Goal: Information Seeking & Learning: Learn about a topic

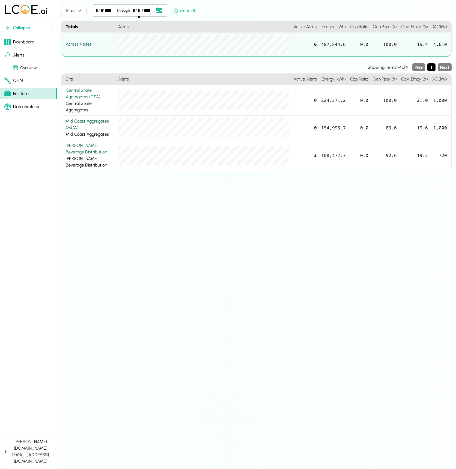
click at [23, 42] on div "Dashboard" at bounding box center [19, 42] width 30 height 7
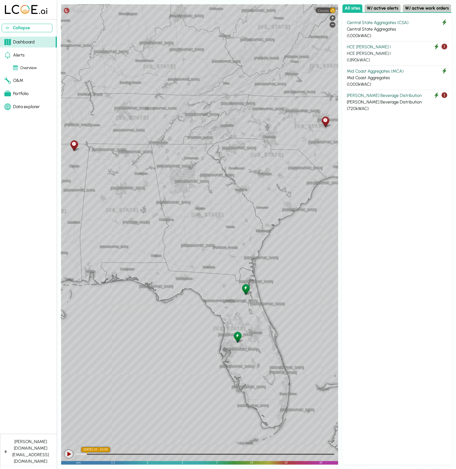
click at [394, 46] on div "HCE [PERSON_NAME] I" at bounding box center [397, 47] width 100 height 7
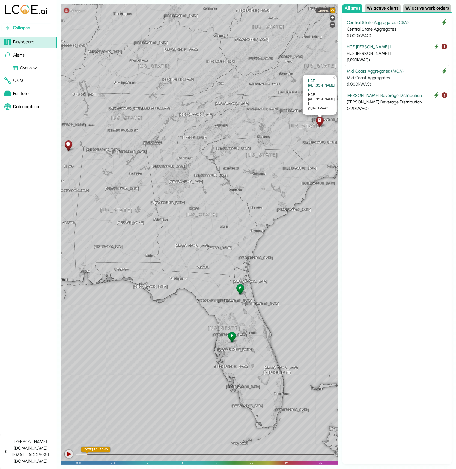
click at [400, 75] on div "Mid Coast Aggregates" at bounding box center [397, 77] width 100 height 7
click at [397, 105] on div "( 720 kWAC)" at bounding box center [397, 108] width 100 height 7
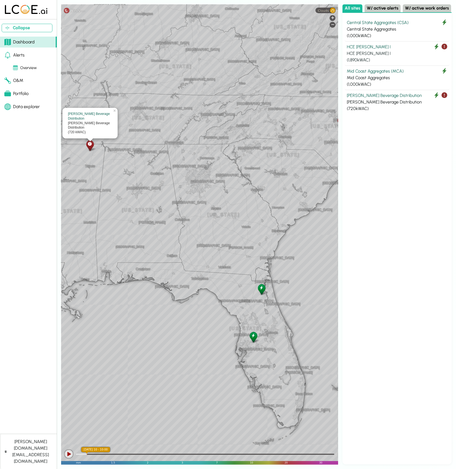
click at [401, 52] on div "HCE [PERSON_NAME] I" at bounding box center [397, 53] width 100 height 7
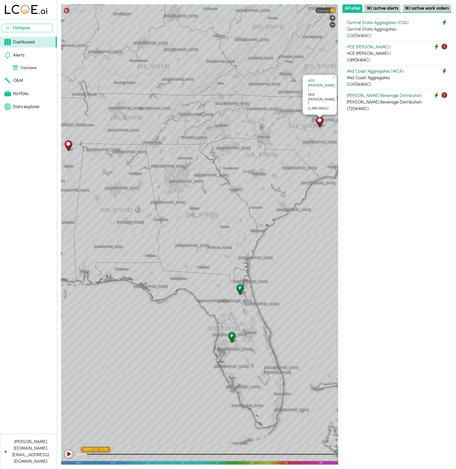
click at [397, 27] on div "Central State Aggregates" at bounding box center [397, 29] width 100 height 7
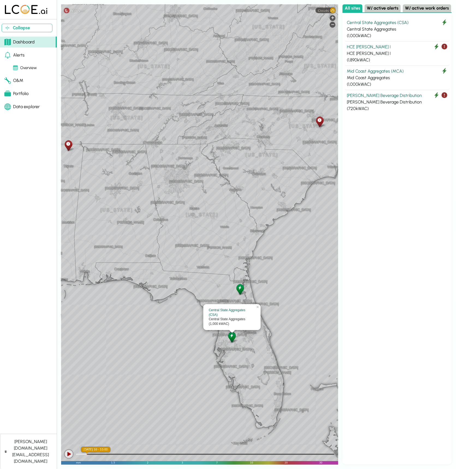
click at [251, 154] on div "[GEOGRAPHIC_DATA][PERSON_NAME][GEOGRAPHIC_DATA] [US_STATE][PERSON_NAME][GEOGRAP…" at bounding box center [199, 234] width 277 height 460
click at [379, 154] on div "Central State Aggregates (CSA) Central State Aggregates ( 1,000 kWAC) HCE [PERS…" at bounding box center [396, 238] width 109 height 451
click at [378, 157] on div "Central State Aggregates (CSA) Central State Aggregates ( 1,000 kWAC) HCE [PERS…" at bounding box center [396, 238] width 109 height 451
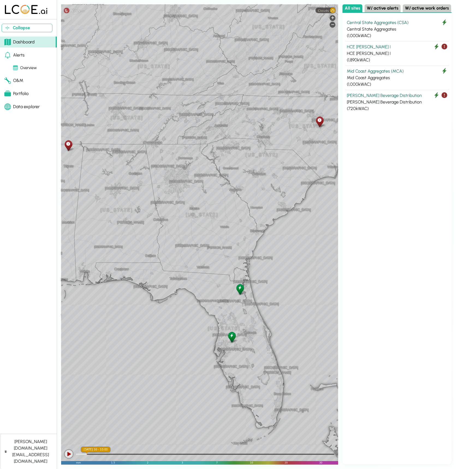
click at [386, 202] on div "Central State Aggregates (CSA) Central State Aggregates ( 1,000 kWAC) HCE [PERS…" at bounding box center [396, 238] width 109 height 451
